Goal: Check status

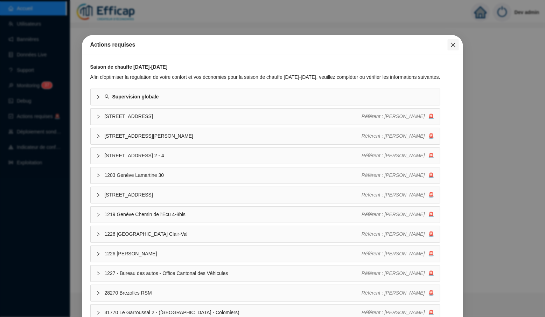
click at [454, 45] on icon "close" at bounding box center [453, 45] width 4 height 4
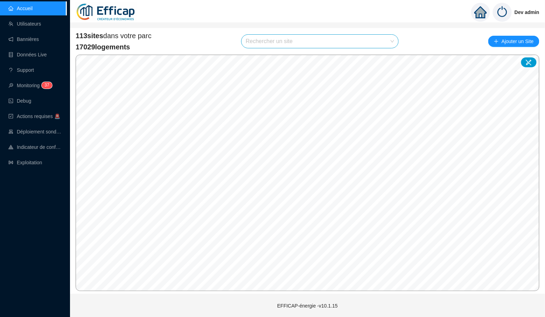
click at [272, 40] on input "search" at bounding box center [317, 41] width 142 height 13
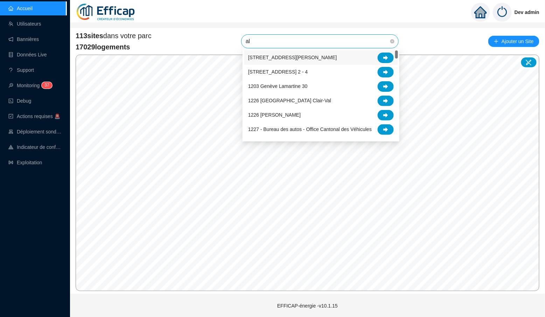
type input "alb"
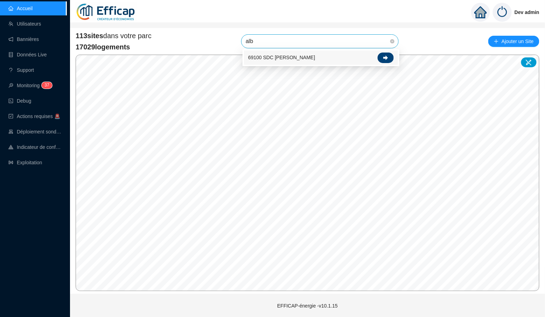
click at [385, 60] on icon at bounding box center [386, 57] width 5 height 5
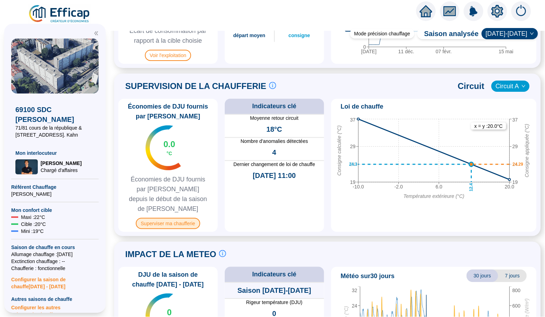
scroll to position [461, 0]
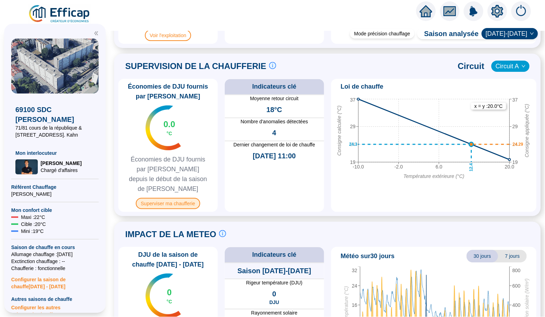
click at [162, 198] on span "Superviser ma chaufferie" at bounding box center [168, 203] width 64 height 11
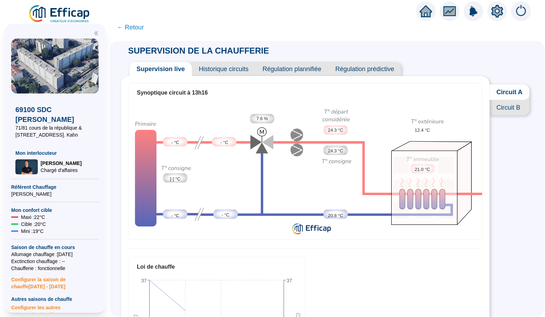
click at [218, 70] on span "Historique circuits" at bounding box center [224, 69] width 64 height 14
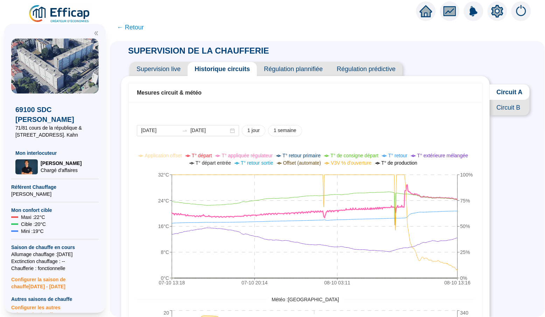
click at [510, 102] on span "Circuit B" at bounding box center [510, 107] width 40 height 15
